Goal: Information Seeking & Learning: Learn about a topic

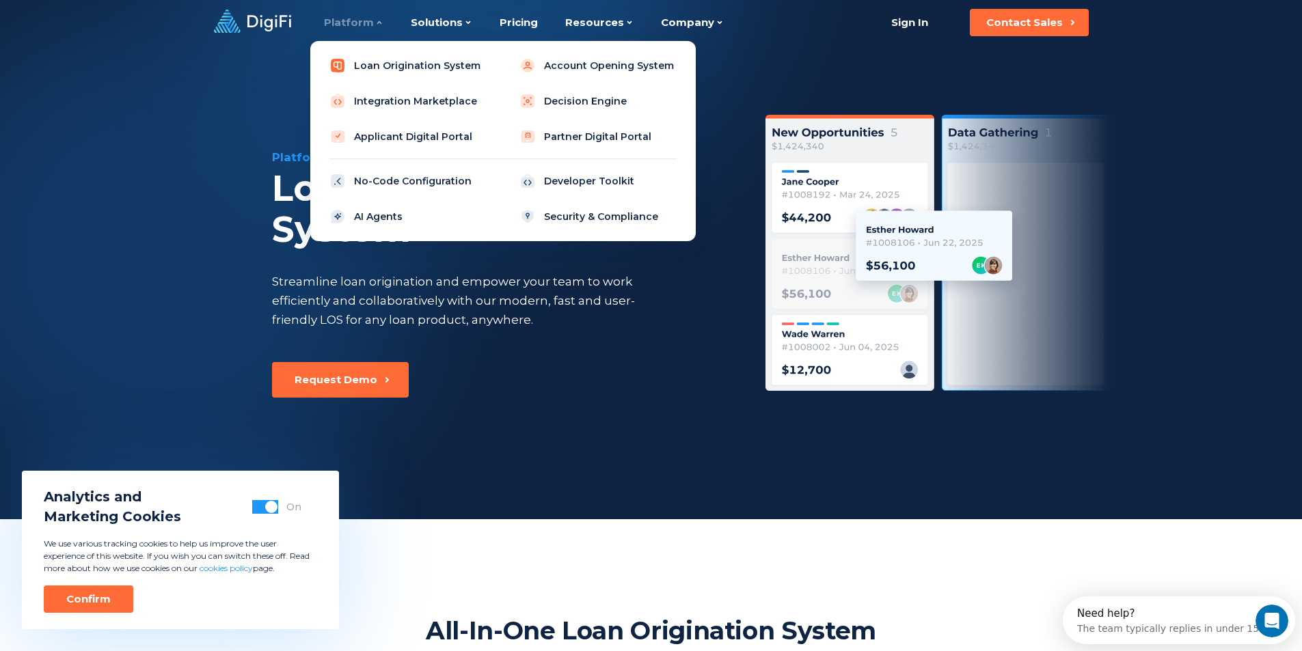
click at [379, 72] on link "Loan Origination System" at bounding box center [408, 65] width 174 height 27
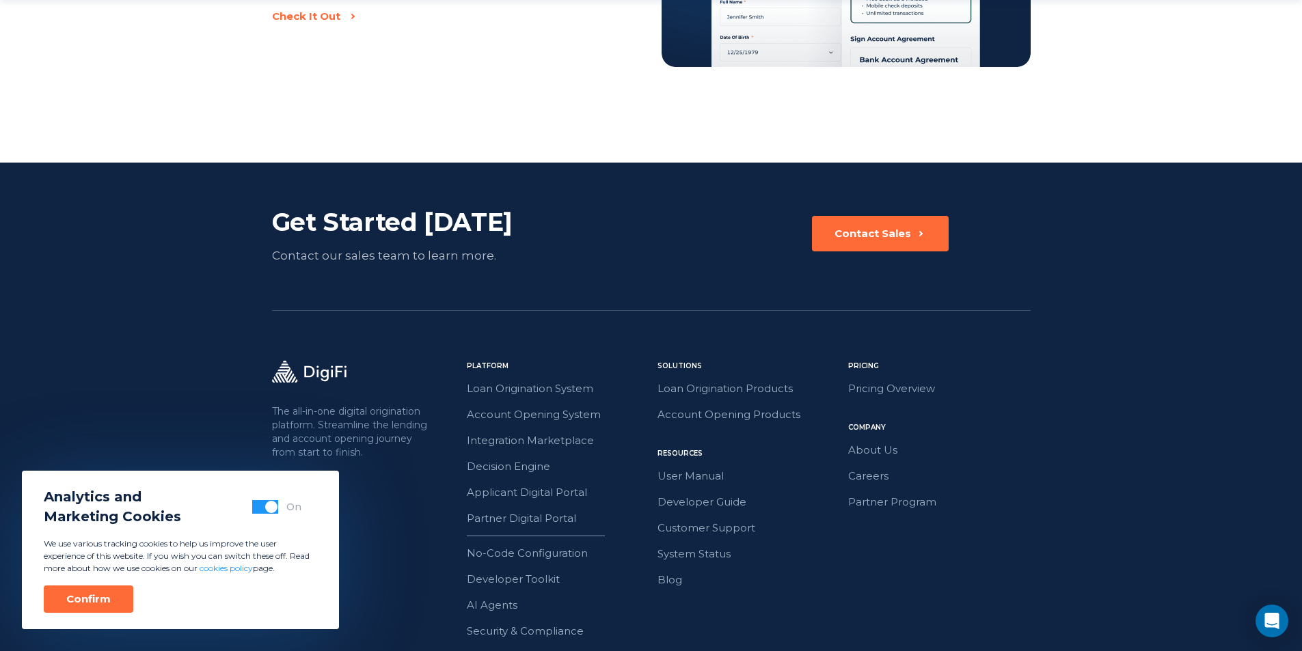
scroll to position [3119, 0]
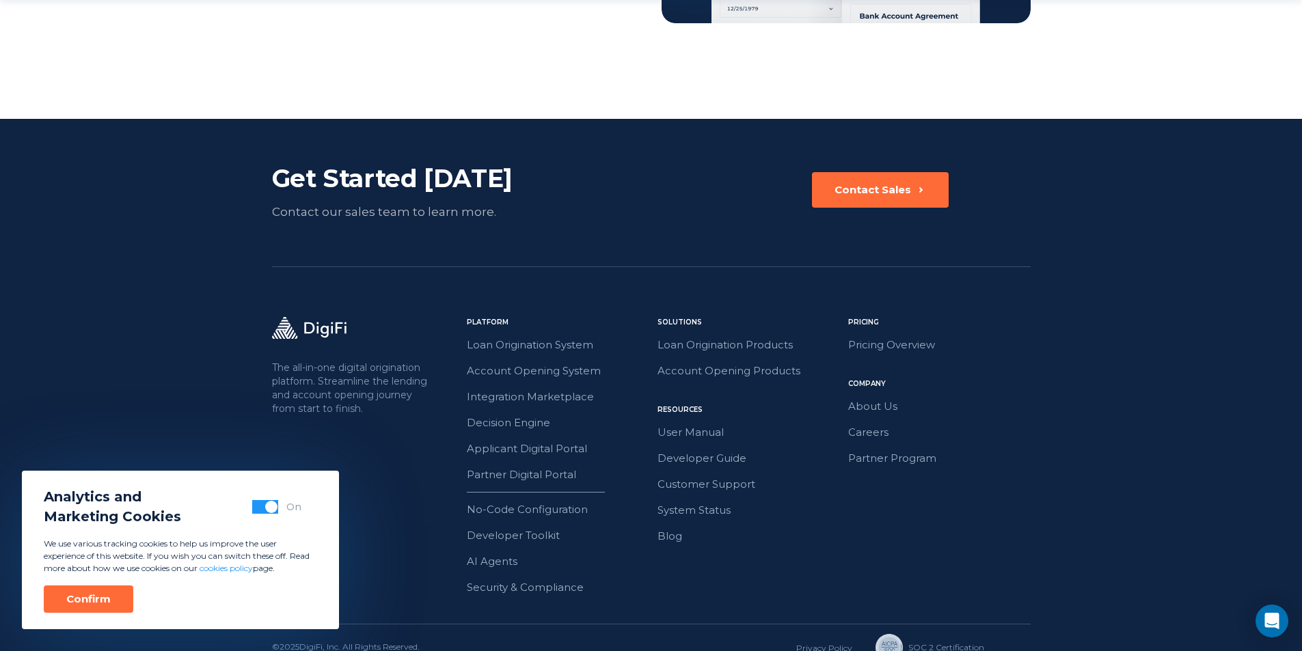
click at [463, 427] on div "The all-in-one digital origination platform. Streamline the lending and account…" at bounding box center [651, 470] width 759 height 307
click at [703, 424] on link "User Manual" at bounding box center [748, 433] width 182 height 18
click at [707, 450] on link "Developer Guide" at bounding box center [748, 459] width 182 height 18
click at [541, 501] on link "No-Code Configuration" at bounding box center [558, 510] width 182 height 18
click at [494, 553] on link "AI Agents" at bounding box center [558, 562] width 182 height 18
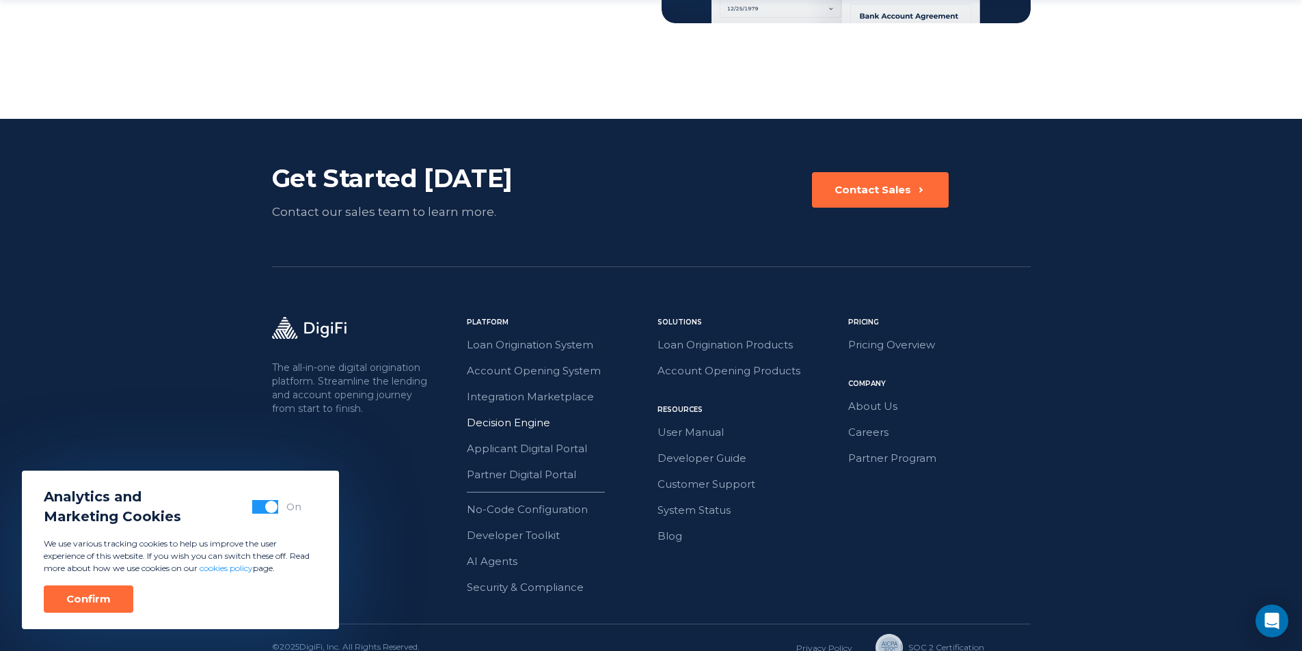
click at [502, 414] on link "Decision Engine" at bounding box center [558, 423] width 182 height 18
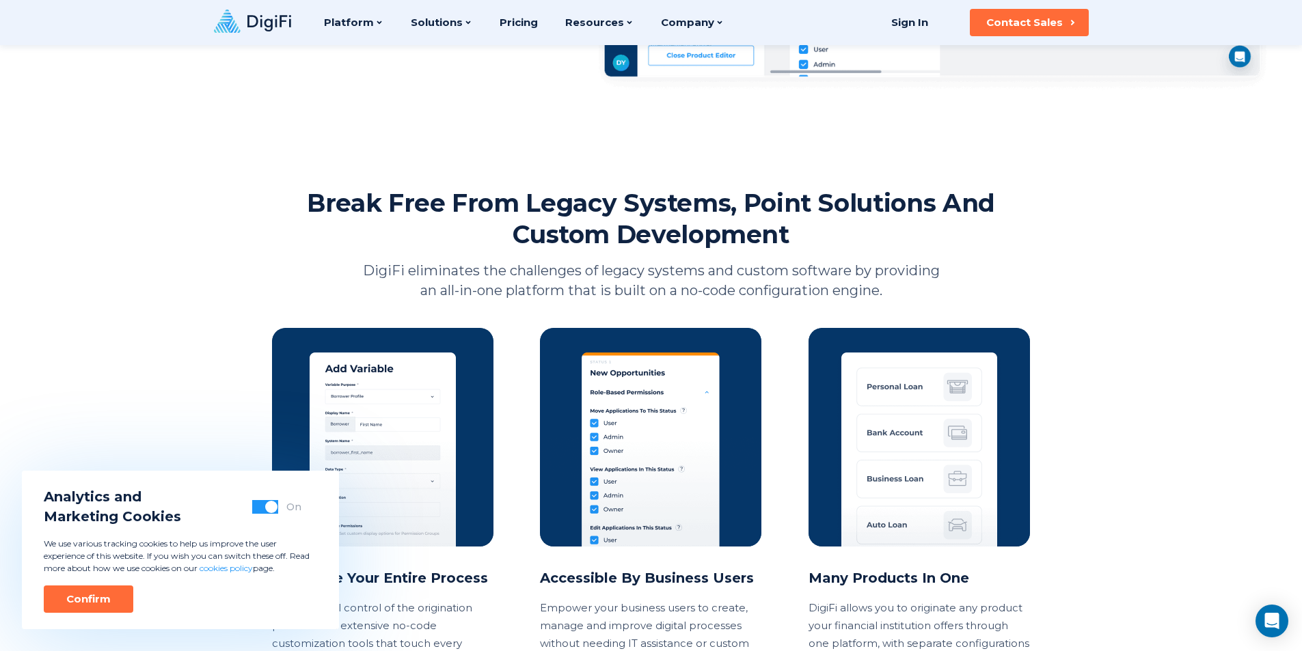
scroll to position [752, 0]
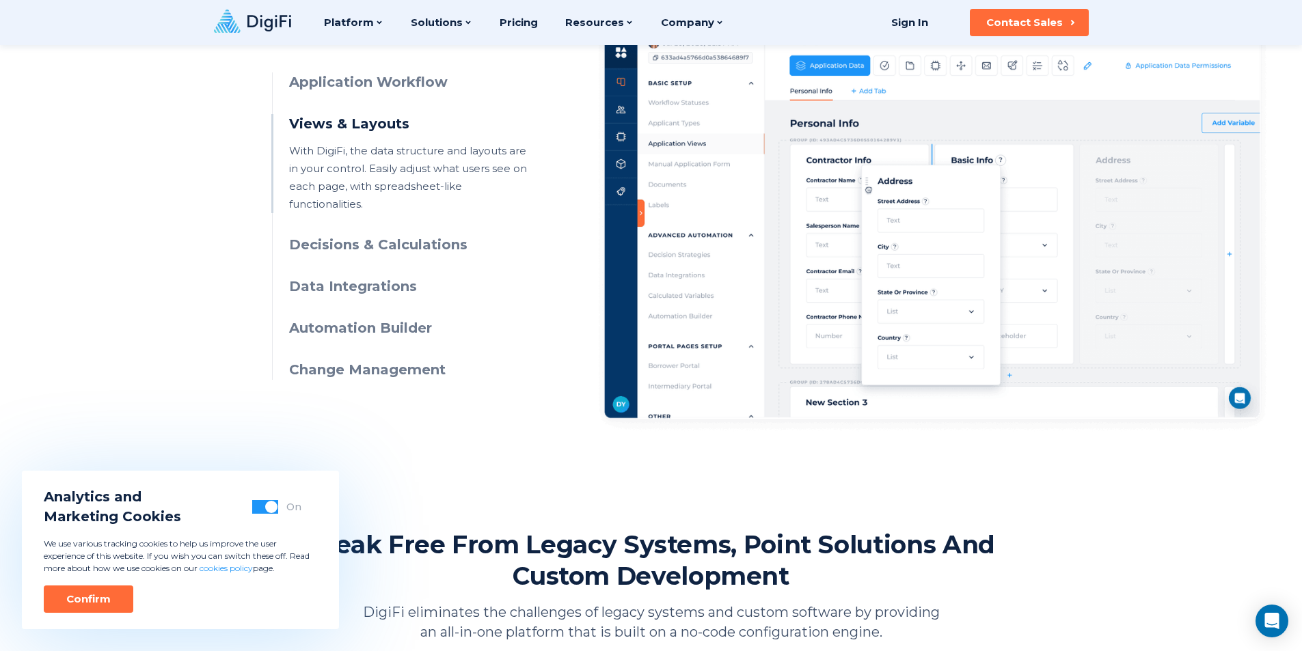
click at [364, 124] on h3 "Views & Layouts" at bounding box center [413, 124] width 248 height 20
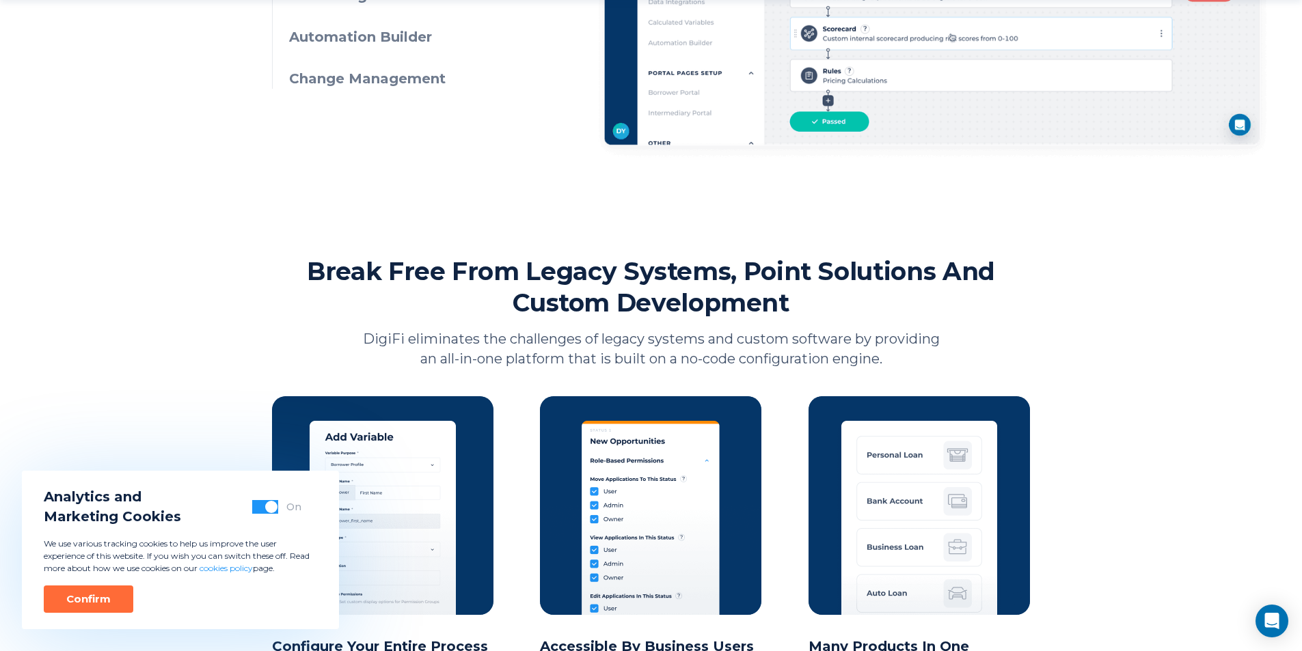
scroll to position [1093, 0]
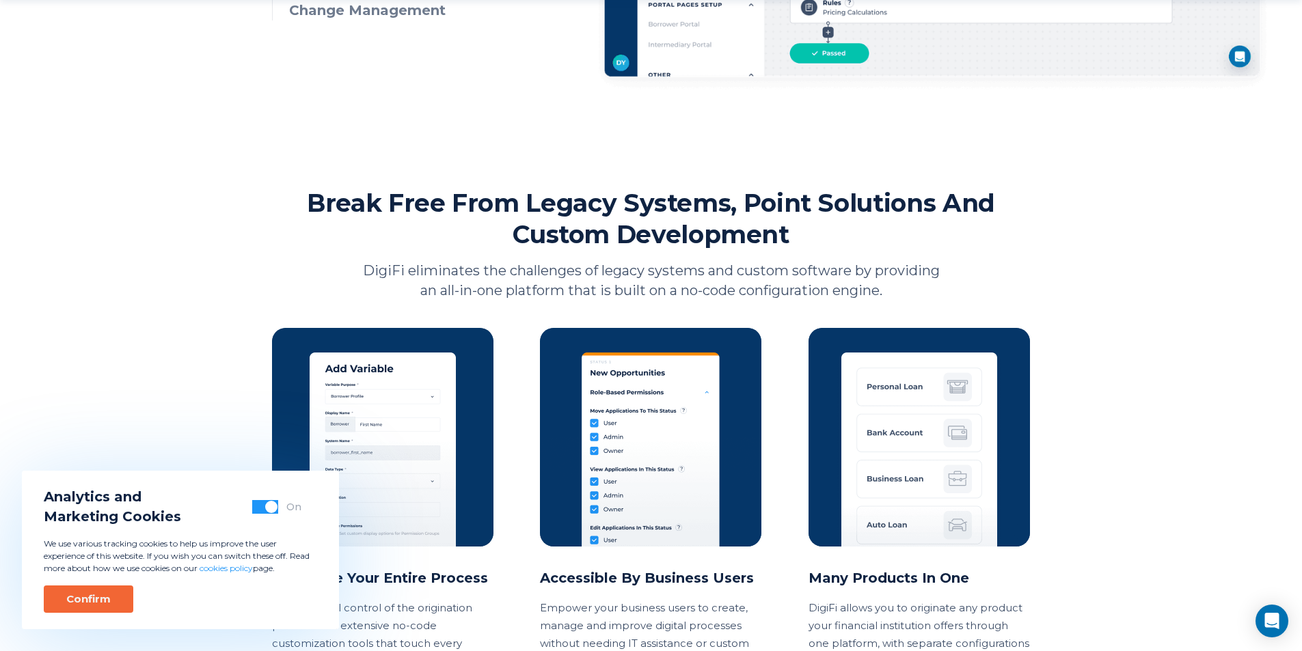
click at [77, 590] on button "Confirm" at bounding box center [89, 599] width 90 height 27
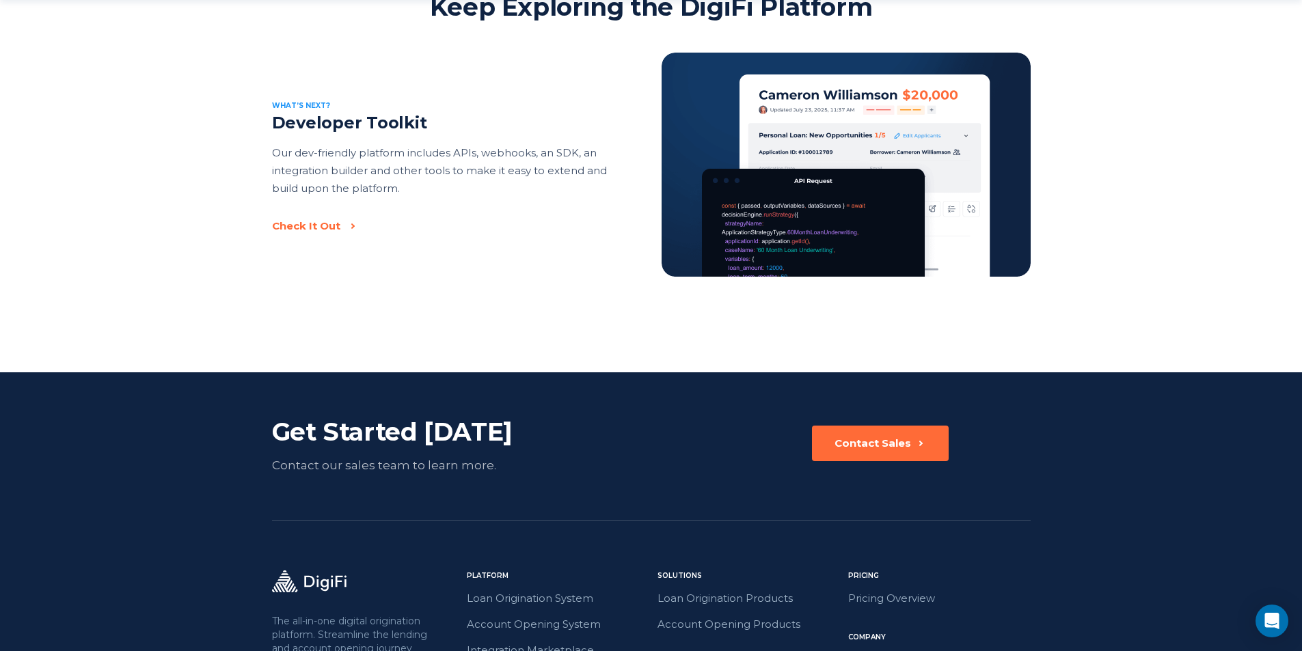
scroll to position [2392, 0]
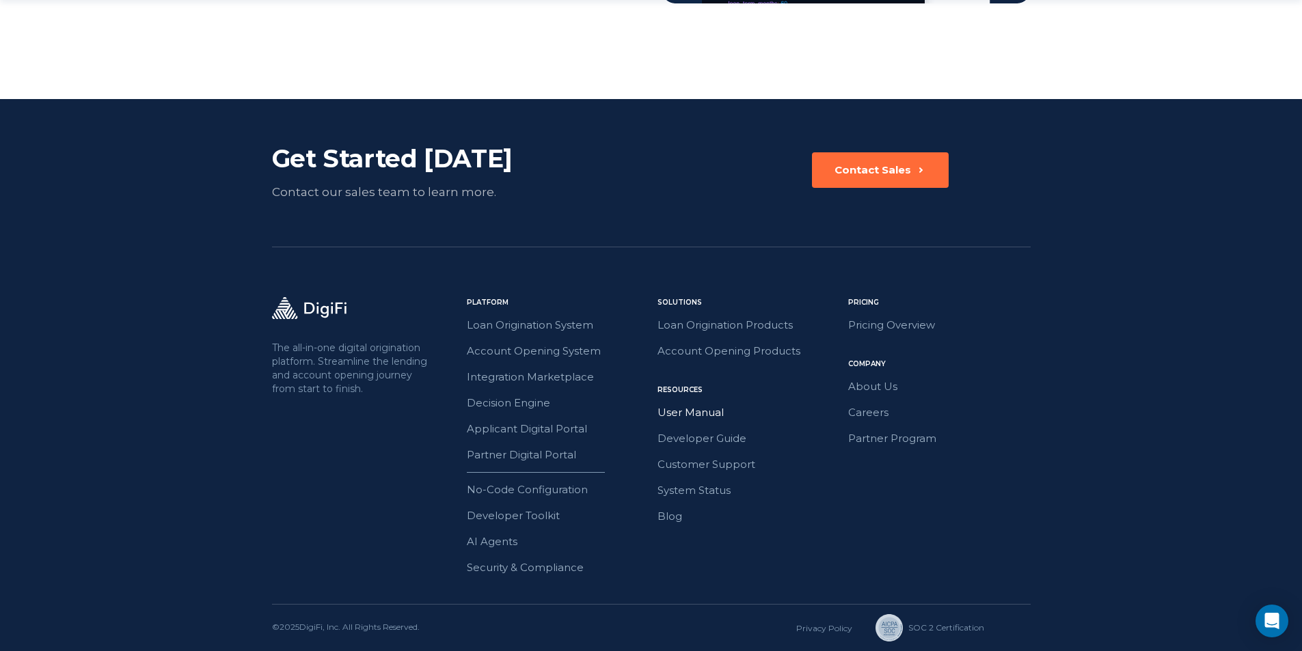
click at [718, 420] on link "User Manual" at bounding box center [748, 413] width 182 height 18
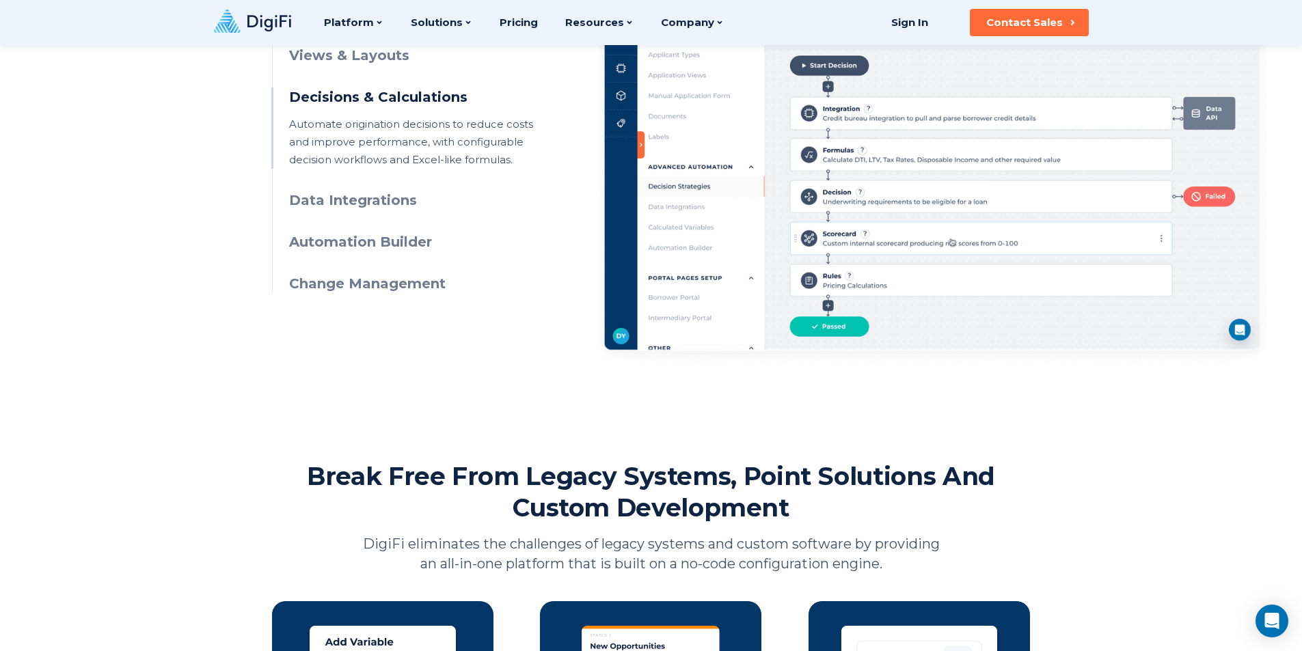
scroll to position [478, 0]
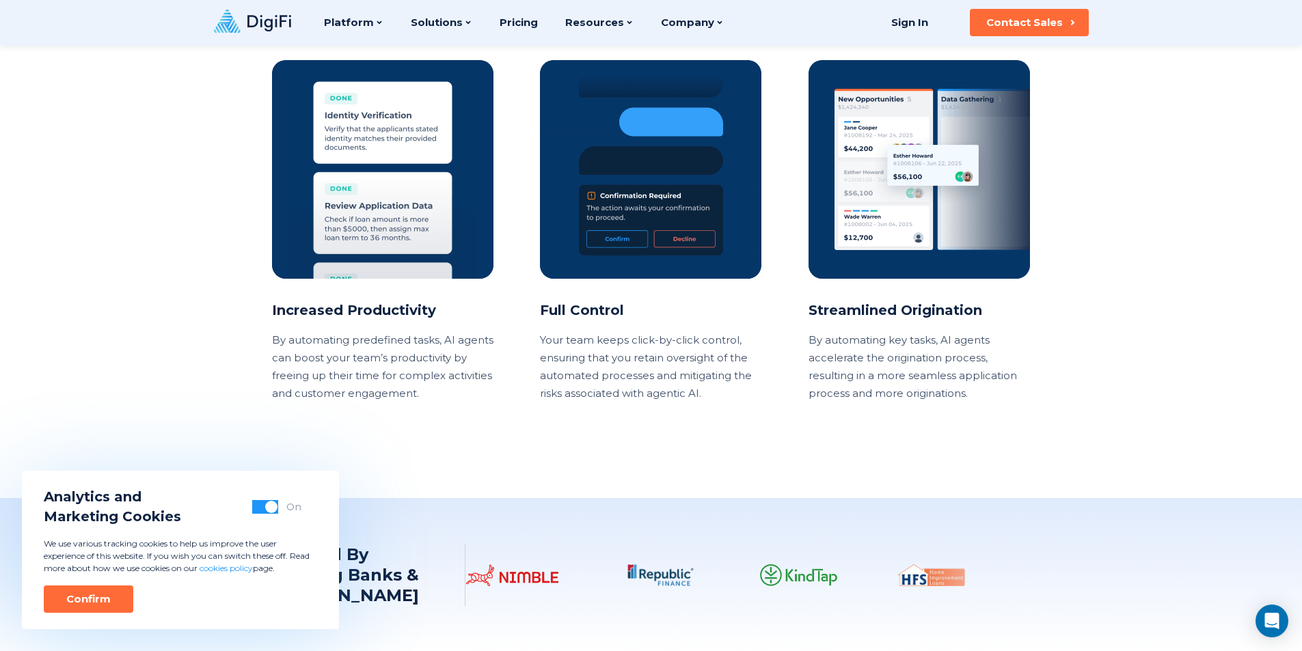
scroll to position [1025, 0]
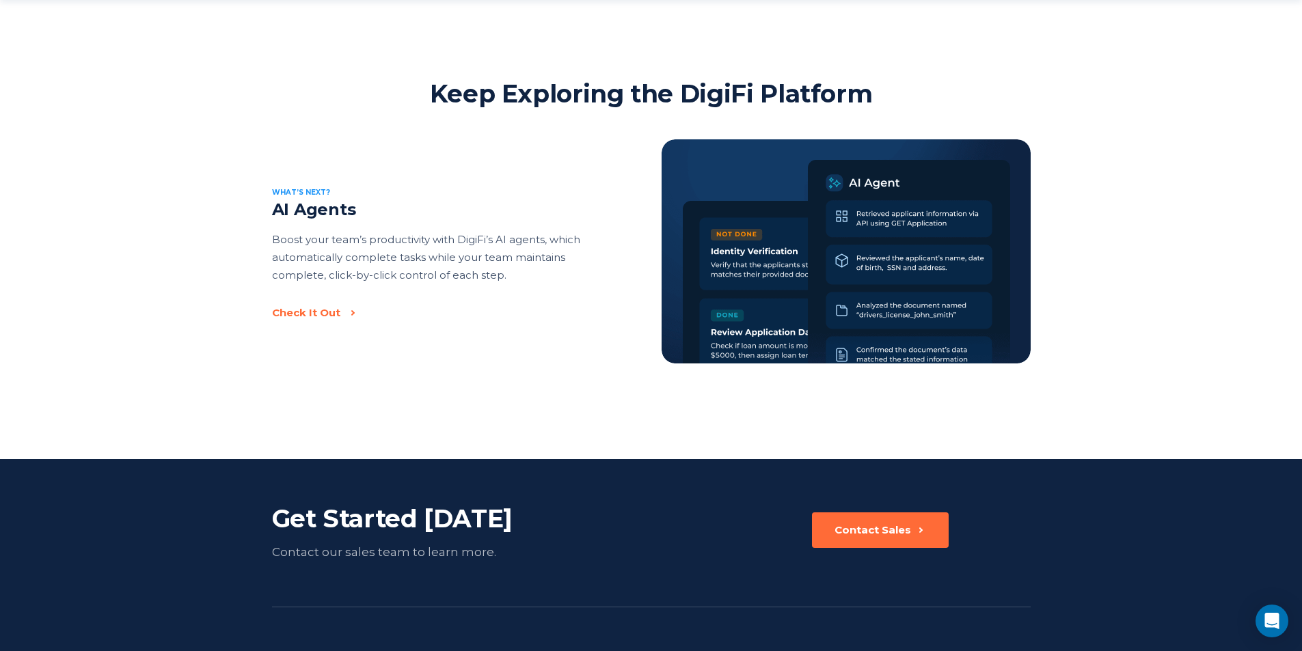
scroll to position [2187, 0]
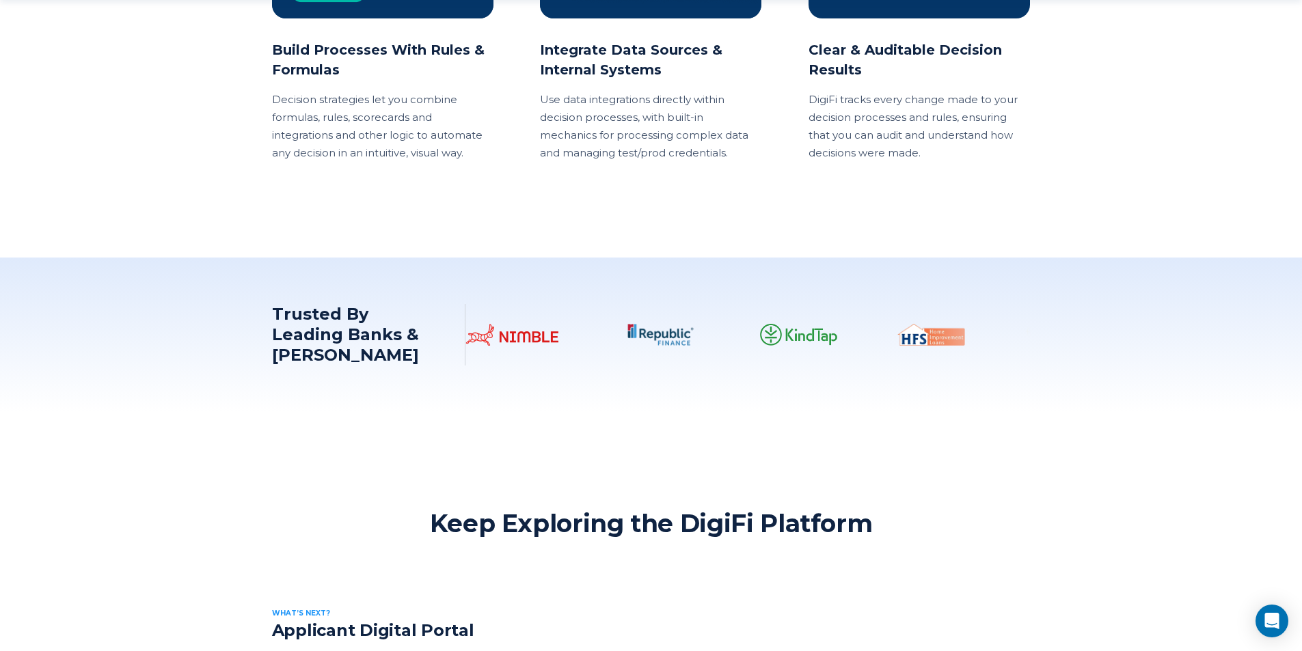
scroll to position [1845, 0]
